Goal: Task Accomplishment & Management: Manage account settings

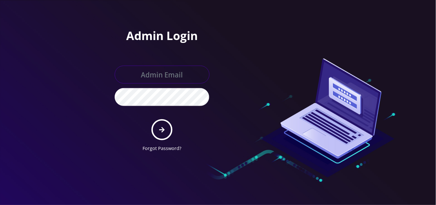
type input "[EMAIL_ADDRESS][DOMAIN_NAME]"
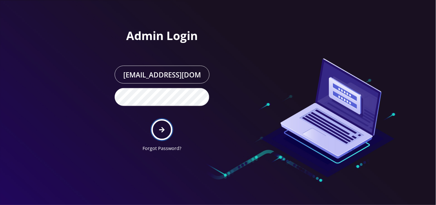
click at [157, 127] on button "submit" at bounding box center [162, 129] width 21 height 21
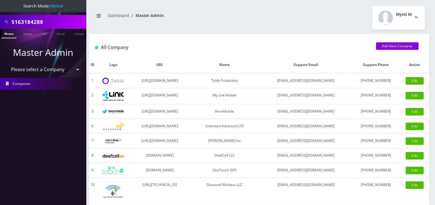
drag, startPoint x: 65, startPoint y: 18, endPoint x: 0, endPoint y: 9, distance: 65.4
click at [0, 9] on nav "Search Mode: Global 5163184288 Phone Name SIM Email Company Customer Master Adm…" at bounding box center [43, 102] width 86 height 205
paste input "[PERSON_NAME]"
type input "Jalu Sanwasi"
click at [30, 34] on link "Name" at bounding box center [27, 33] width 14 height 9
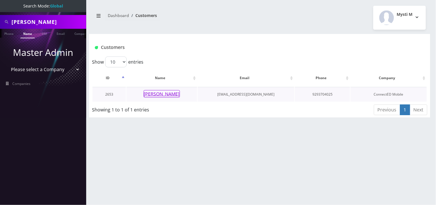
click at [154, 96] on button "[PERSON_NAME]" at bounding box center [162, 93] width 36 height 7
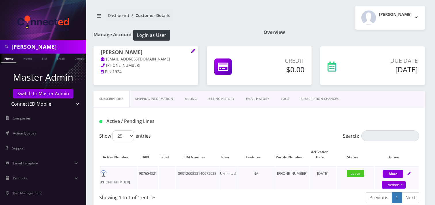
scroll to position [32, 0]
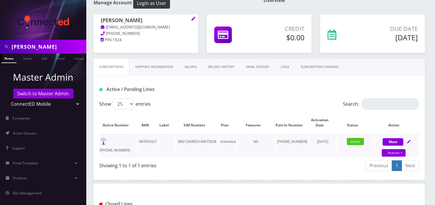
click at [132, 139] on td "929-370-4025" at bounding box center [119, 145] width 38 height 23
copy td "929-370-4025"
click at [117, 142] on td "929-370-4025" at bounding box center [119, 145] width 38 height 23
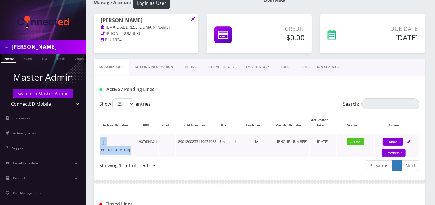
click at [117, 143] on td "929-370-4025" at bounding box center [119, 145] width 38 height 23
copy td "929-370-4025"
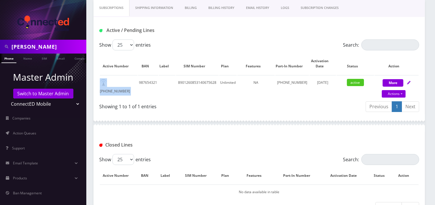
scroll to position [188, 0]
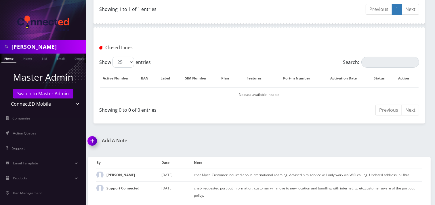
click at [89, 140] on img at bounding box center [93, 142] width 17 height 17
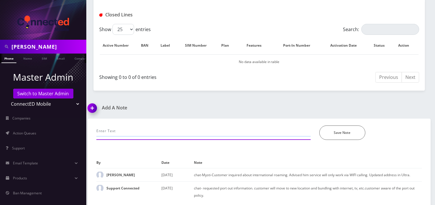
click at [116, 129] on input "text" at bounding box center [203, 130] width 214 height 11
type input "Provided port out info. Customer is switching to a family plan"
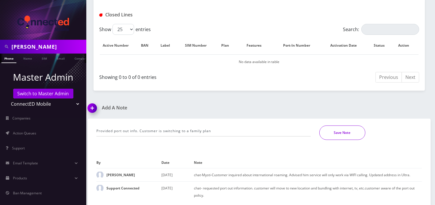
click at [343, 130] on button "Save Note" at bounding box center [342, 132] width 46 height 14
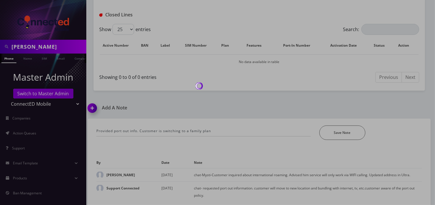
scroll to position [202, 0]
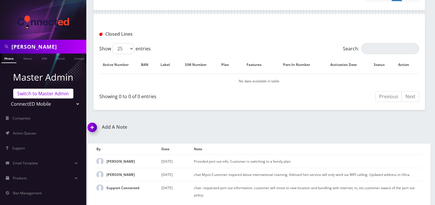
click at [19, 89] on link "Switch to Master Admin" at bounding box center [43, 94] width 60 height 10
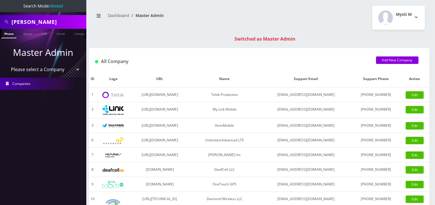
click at [48, 17] on input "Jalu Sanwasi" at bounding box center [48, 21] width 73 height 11
click at [49, 20] on input "Jalu Sanwasi" at bounding box center [48, 21] width 73 height 11
paste input "7185736198"
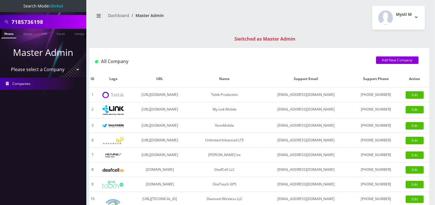
type input "7185736198"
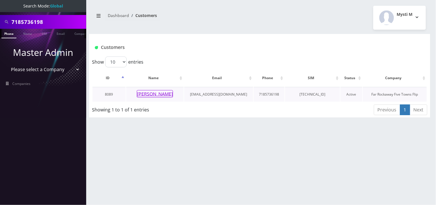
click at [168, 93] on button "[PERSON_NAME]" at bounding box center [155, 93] width 36 height 7
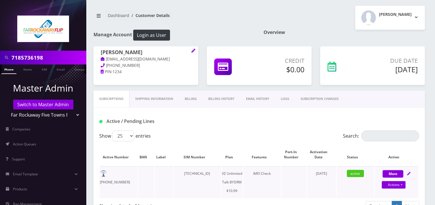
scroll to position [32, 0]
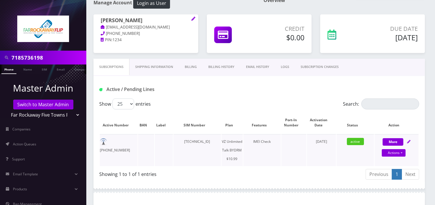
click at [202, 142] on td "[TECHNICAL_ID]" at bounding box center [196, 150] width 47 height 32
copy td "[TECHNICAL_ID]"
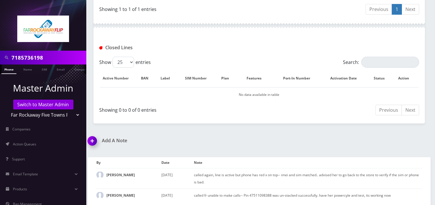
click at [92, 143] on img at bounding box center [93, 142] width 17 height 17
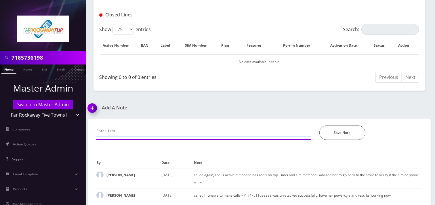
click at [111, 130] on input "text" at bounding box center [203, 130] width 214 height 11
paste input "Swapped SIm from 89148000011835958958 to 89148000011835965714"
type input "Swapped SIm from 89148000011835958958 to 89148000011835965714. Customer confirm…"
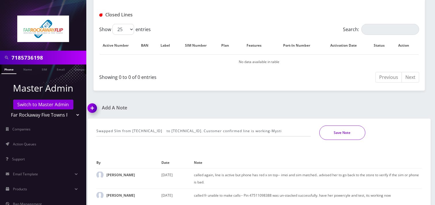
scroll to position [0, 0]
click at [334, 130] on button "Save Note" at bounding box center [342, 132] width 46 height 14
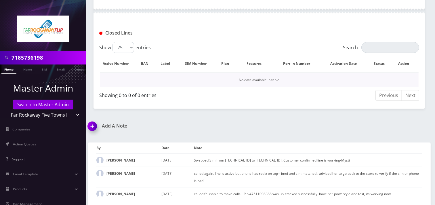
scroll to position [210, 0]
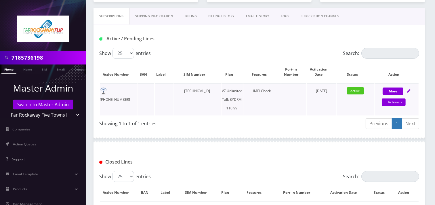
scroll to position [82, 0]
click at [397, 102] on link "Actions" at bounding box center [394, 102] width 24 height 7
select select "469"
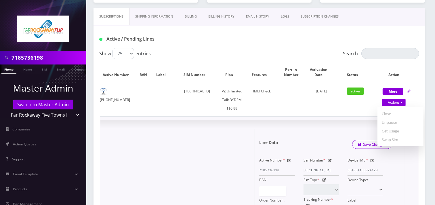
click at [332, 158] on div "Sim Number * 89148000011835958958" at bounding box center [321, 166] width 44 height 20
click at [331, 160] on icon at bounding box center [330, 159] width 4 height 3
click at [328, 167] on input "89148000011835958958" at bounding box center [321, 170] width 36 height 11
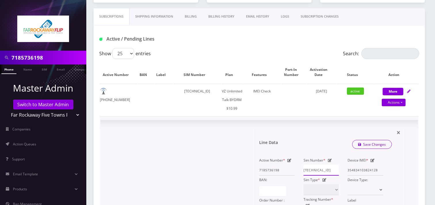
paste input "65714"
type input "89148000011835965714"
click at [389, 103] on link "Actions" at bounding box center [394, 102] width 24 height 7
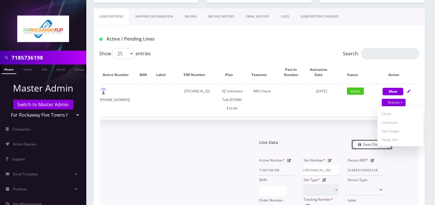
click at [357, 144] on link "Save Changes" at bounding box center [372, 144] width 40 height 9
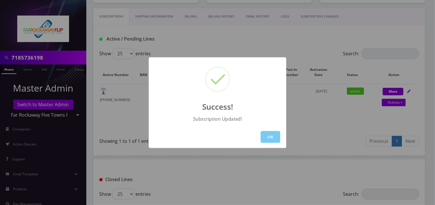
click at [275, 141] on button "OK" at bounding box center [271, 137] width 20 height 12
